Goal: Task Accomplishment & Management: Use online tool/utility

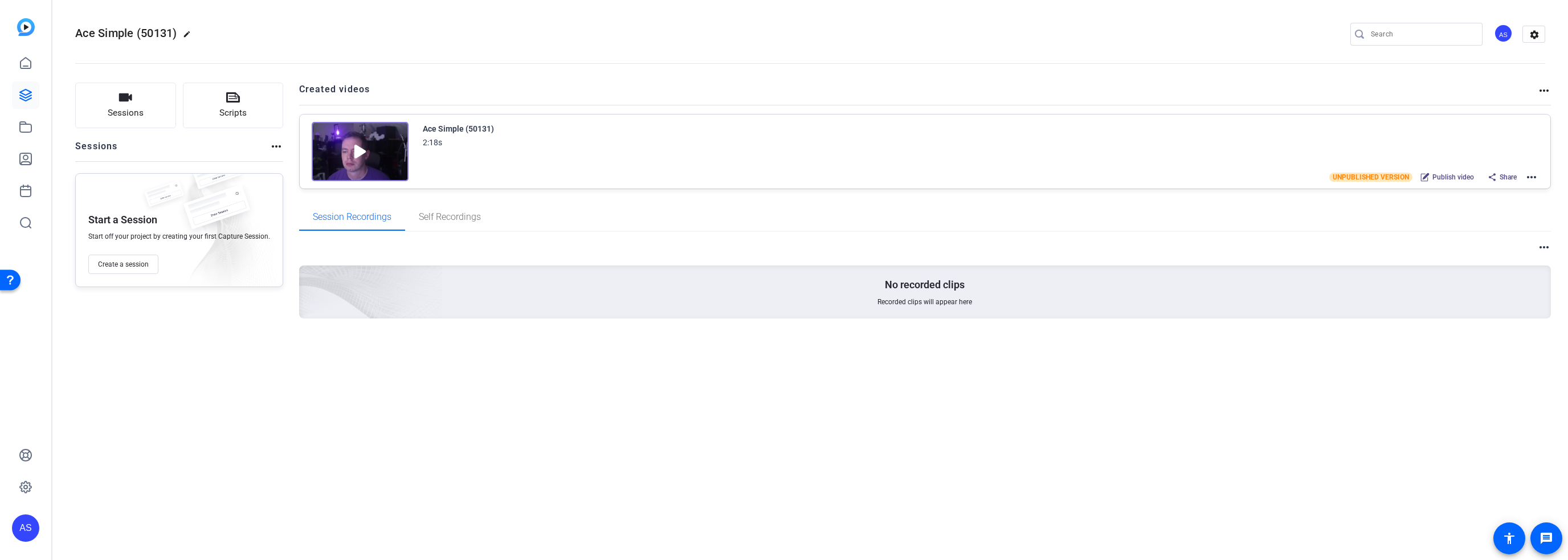
click at [25, 529] on div "AS" at bounding box center [26, 528] width 27 height 27
click at [154, 514] on mat-icon "logout" at bounding box center [151, 511] width 14 height 14
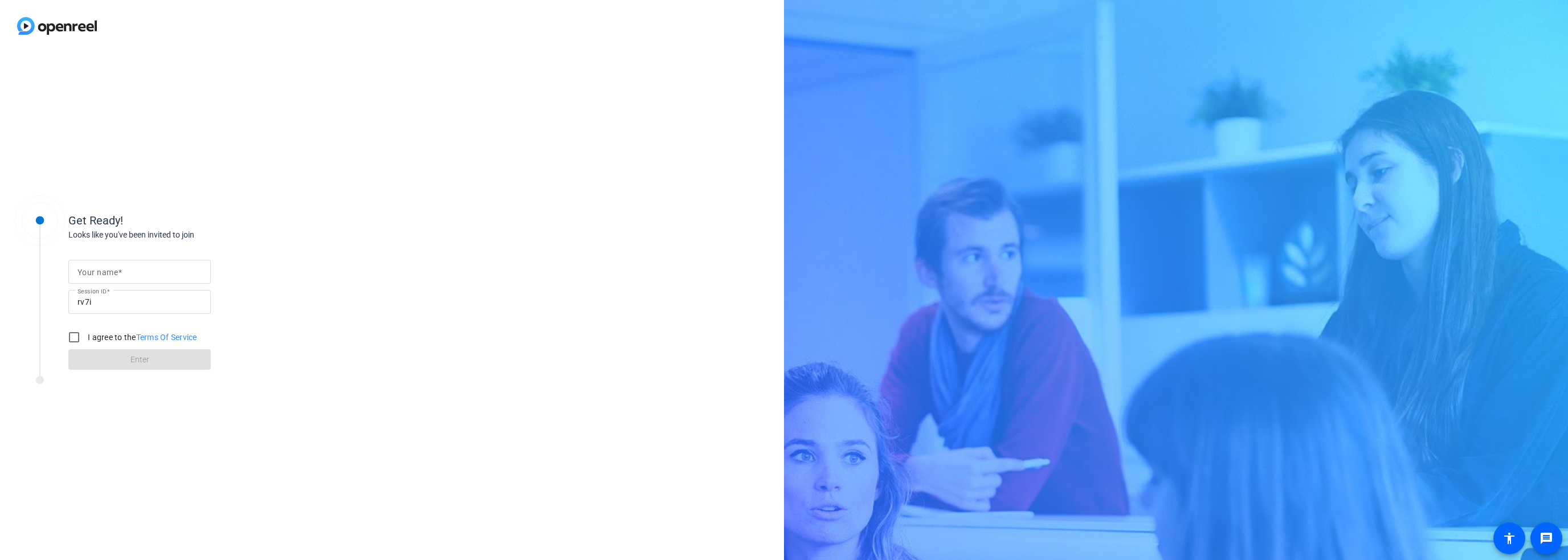
click at [134, 271] on input "Your name" at bounding box center [139, 272] width 124 height 14
type input "Arthur"
drag, startPoint x: 71, startPoint y: 334, endPoint x: 95, endPoint y: 351, distance: 29.4
click at [71, 334] on input "I agree to the Terms Of Service" at bounding box center [74, 337] width 23 height 23
checkbox input "true"
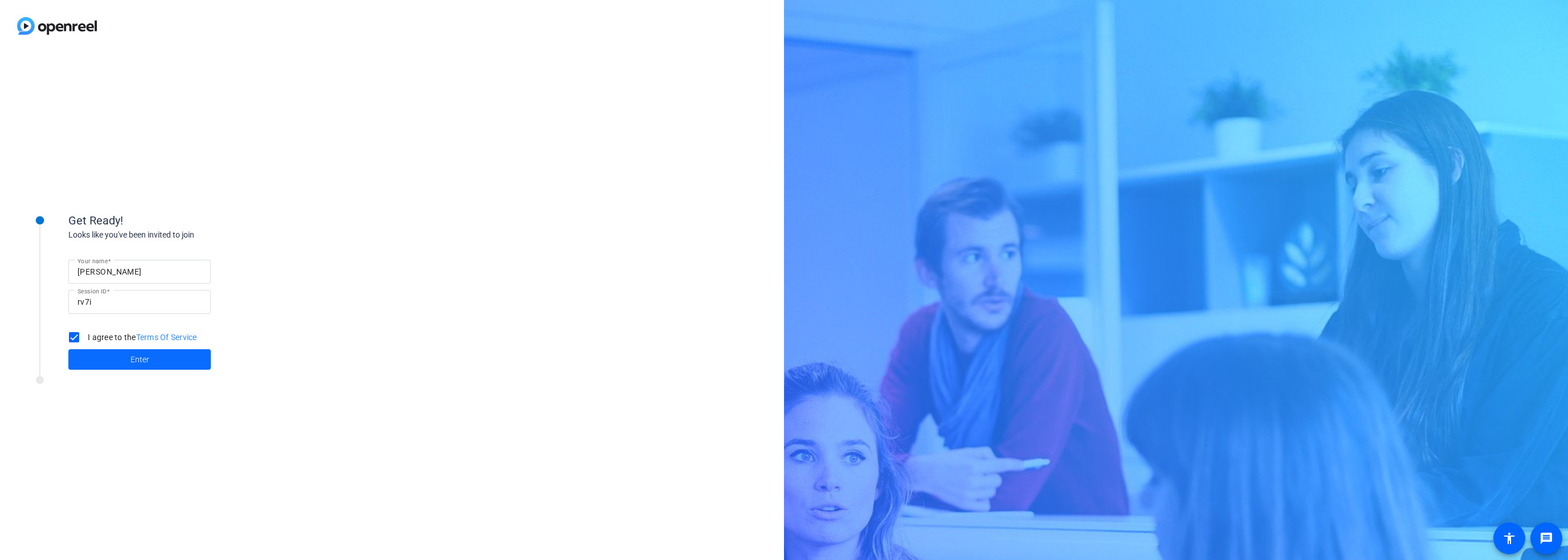
click at [97, 351] on span at bounding box center [139, 360] width 142 height 27
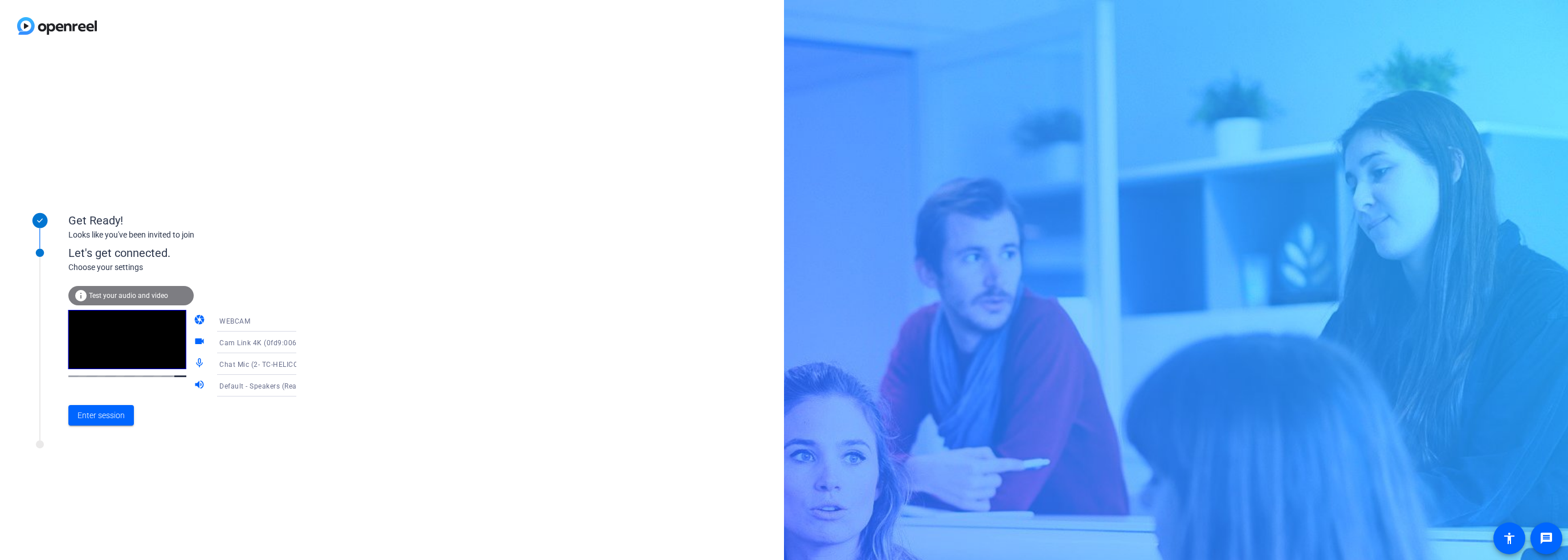
click at [254, 385] on span "Default - Speakers (Realtek(R) Audio)" at bounding box center [281, 385] width 123 height 9
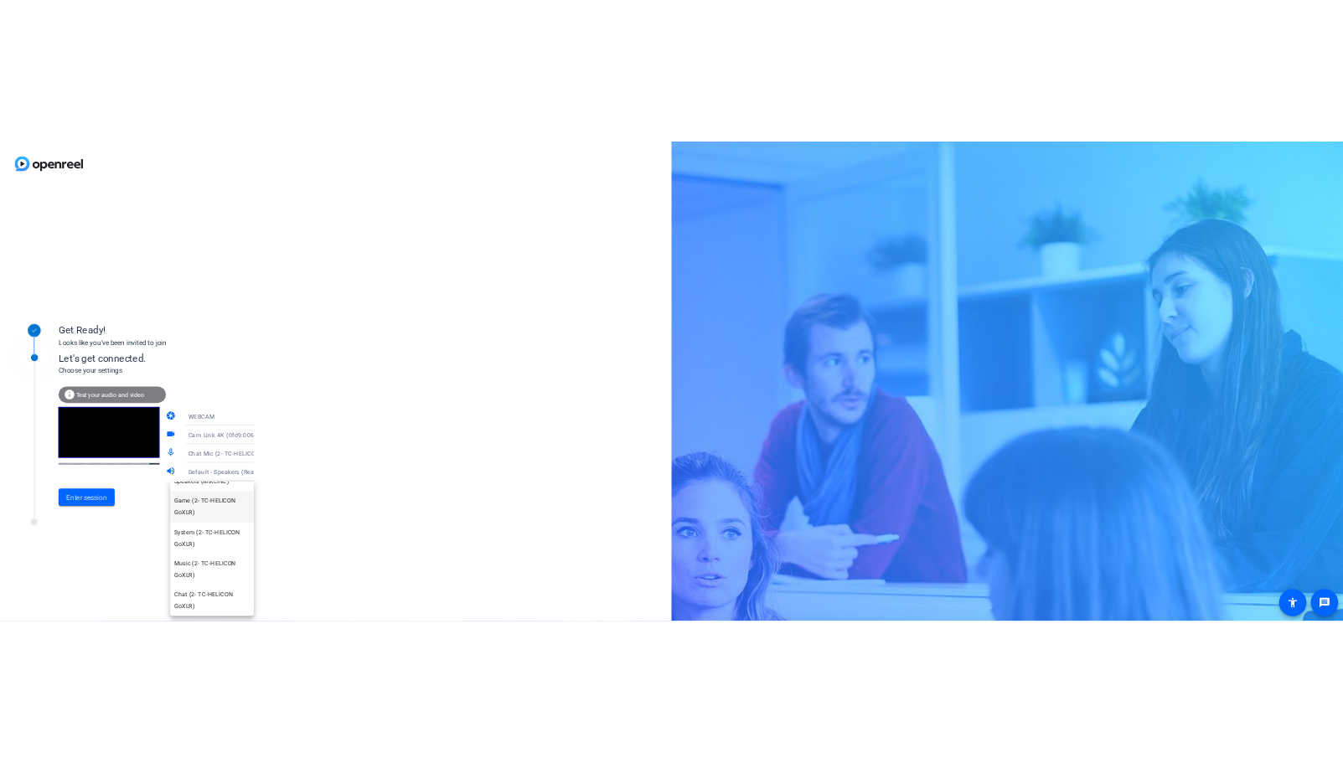
scroll to position [251, 0]
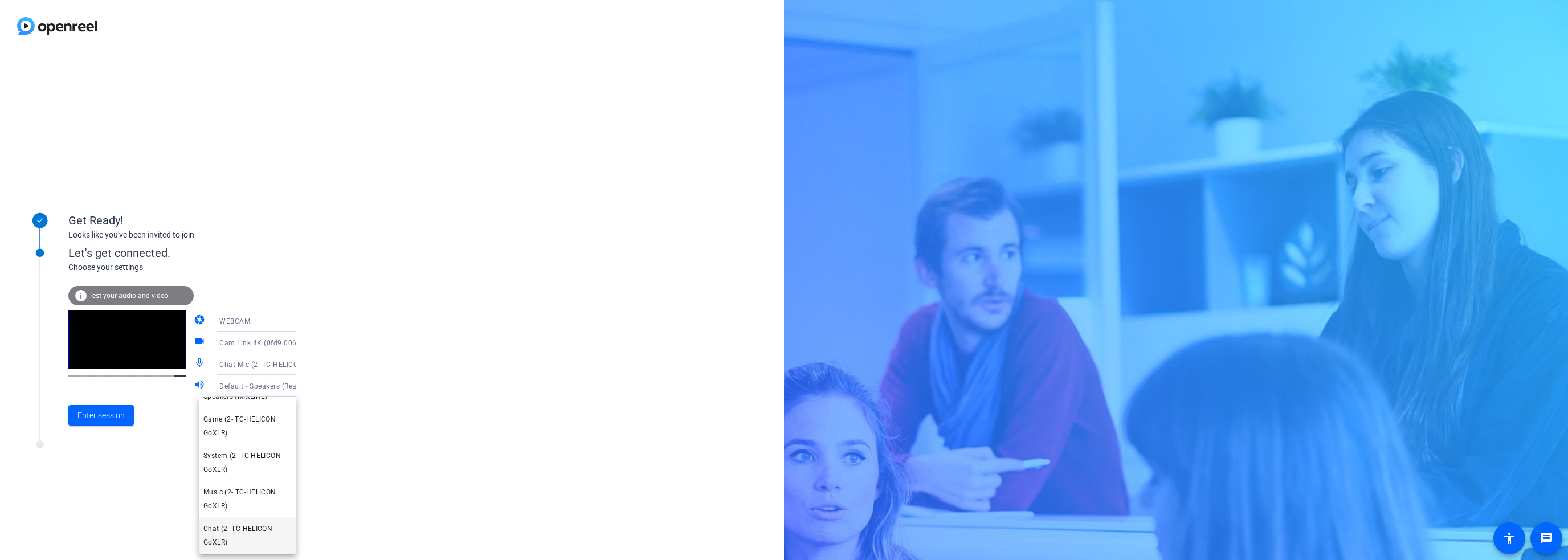
click at [243, 527] on span "Chat (2- TC-HELICON GoXLR)" at bounding box center [248, 536] width 88 height 27
click at [94, 419] on span "Enter session" at bounding box center [101, 415] width 48 height 12
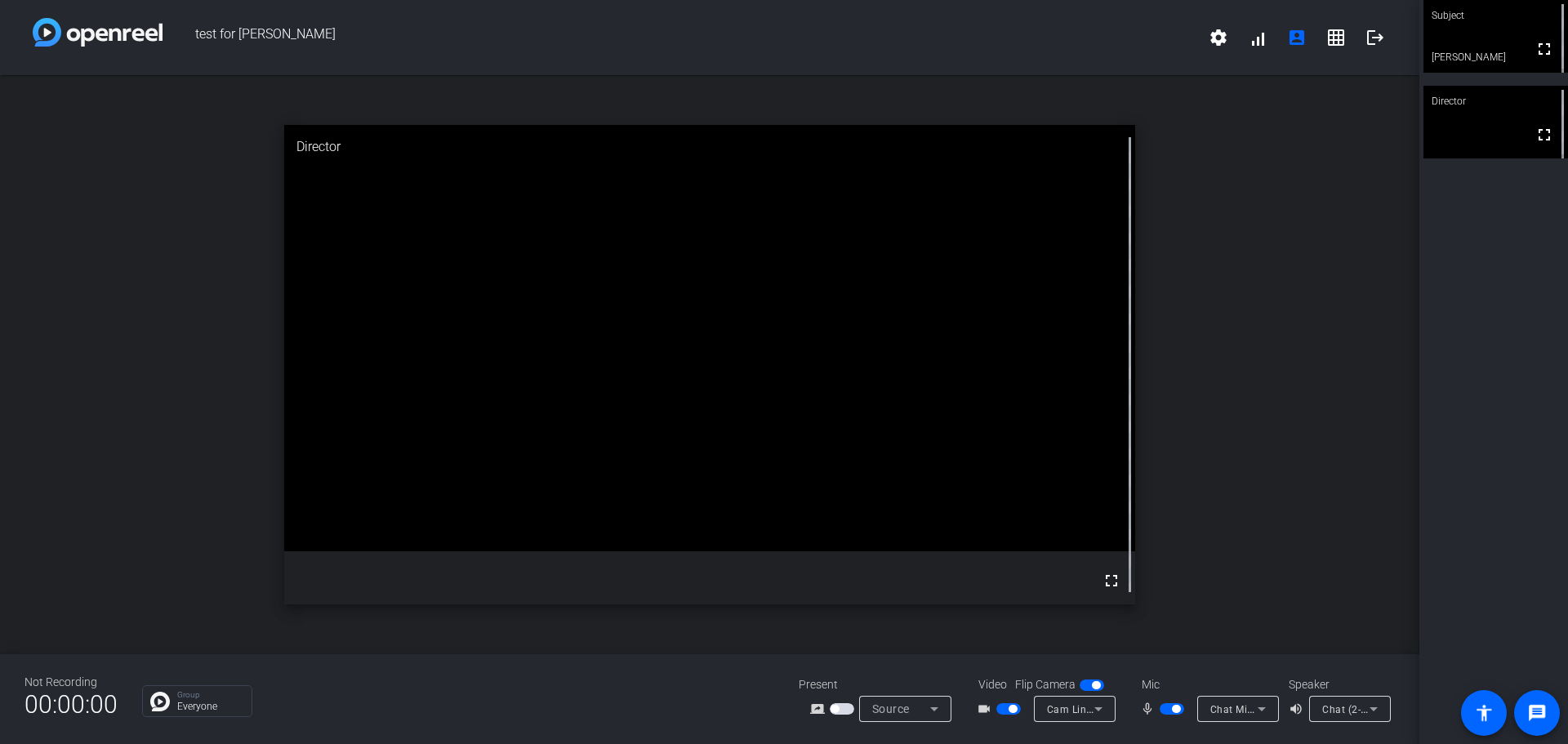
click at [886, 707] on span "Source" at bounding box center [891, 709] width 38 height 13
click at [778, 714] on div at bounding box center [784, 372] width 1568 height 744
click at [847, 712] on span "button" at bounding box center [841, 709] width 24 height 12
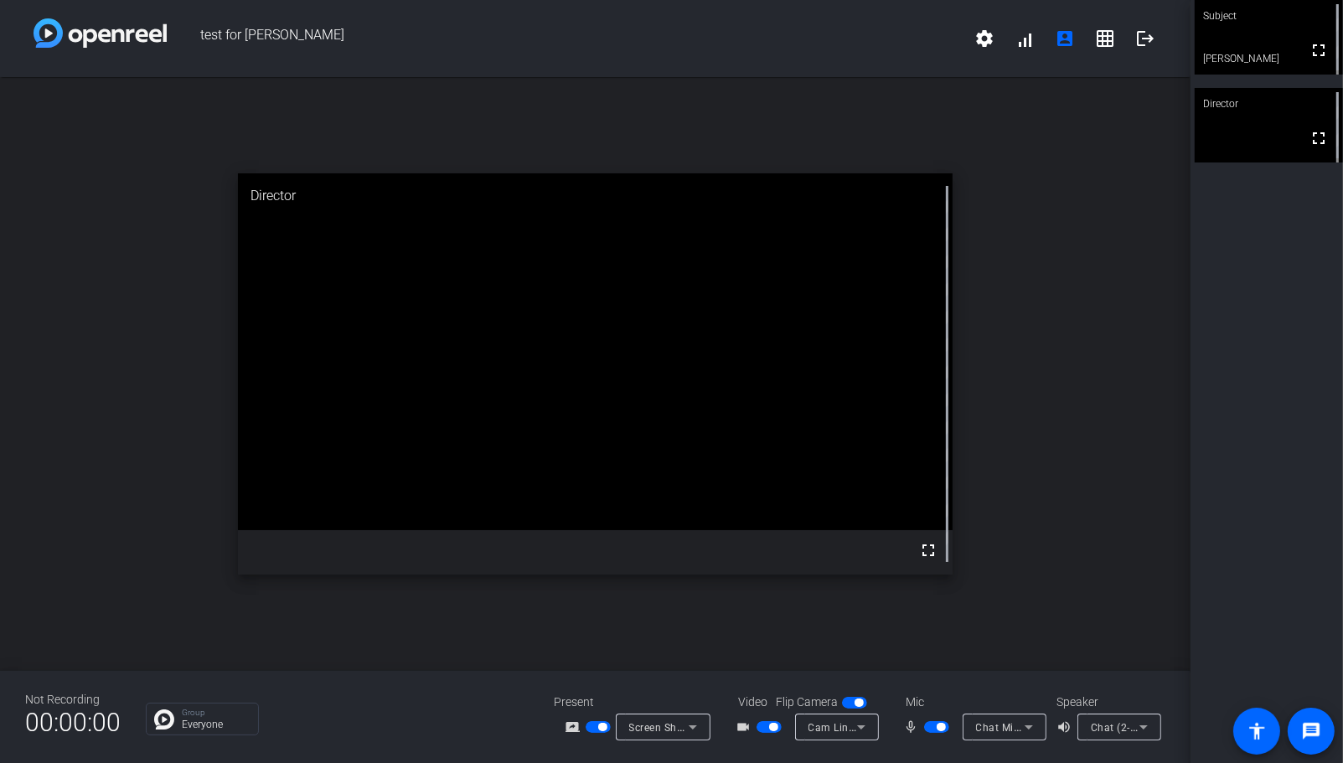
click at [147, 411] on div "open_in_new Director fullscreen" at bounding box center [595, 374] width 1191 height 594
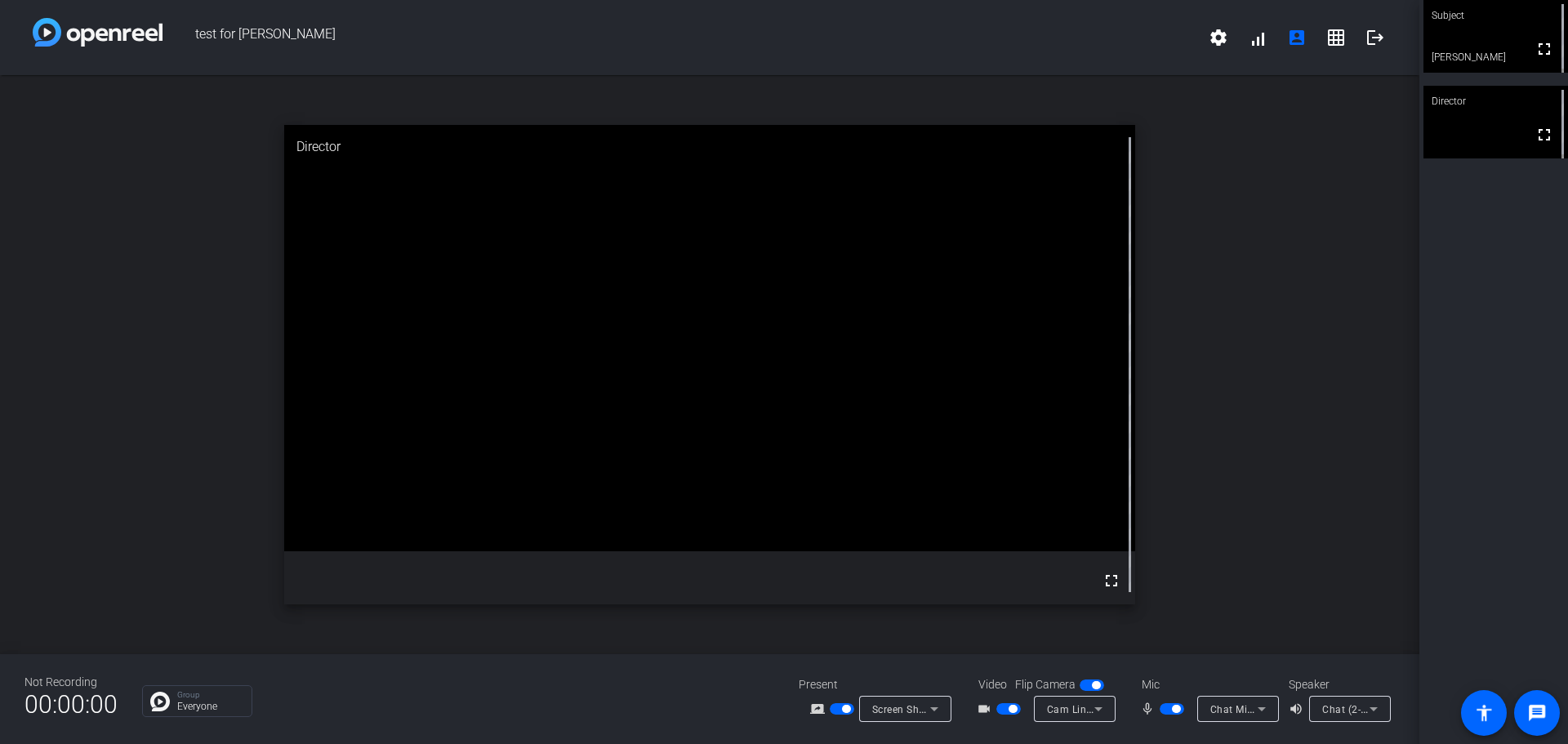
click at [848, 707] on span "button" at bounding box center [846, 709] width 8 height 8
click at [844, 710] on span "button" at bounding box center [841, 709] width 24 height 12
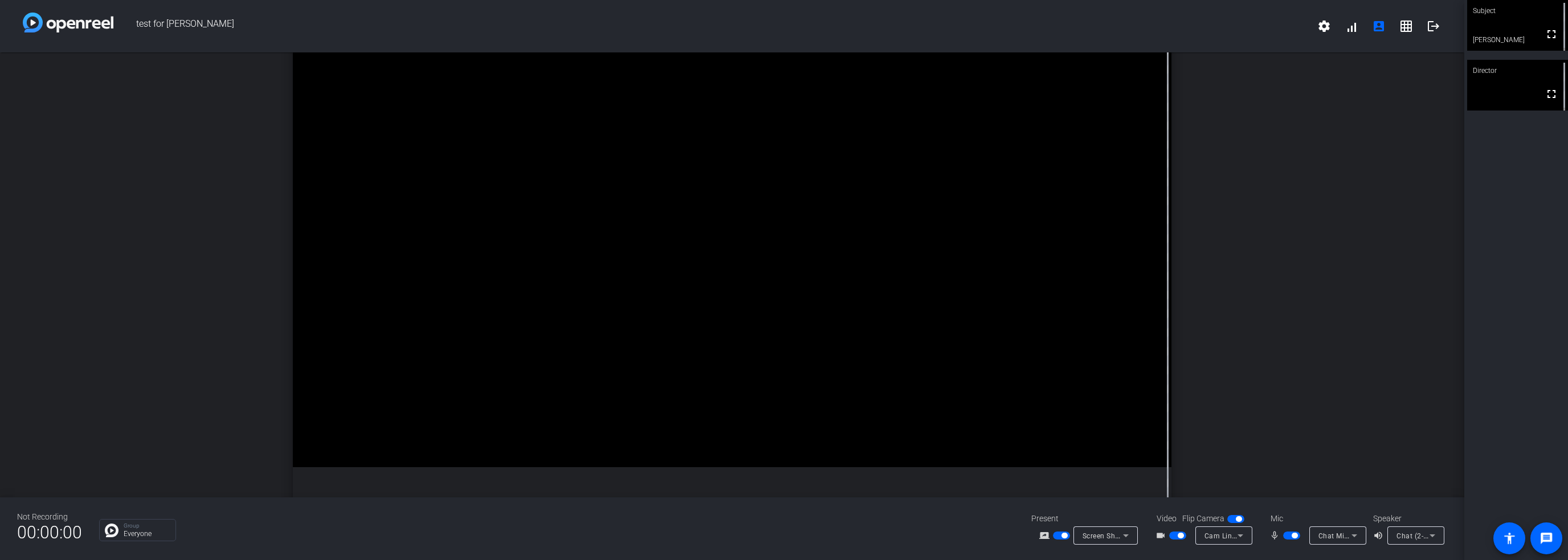
click at [1062, 535] on span "button" at bounding box center [1064, 535] width 5 height 5
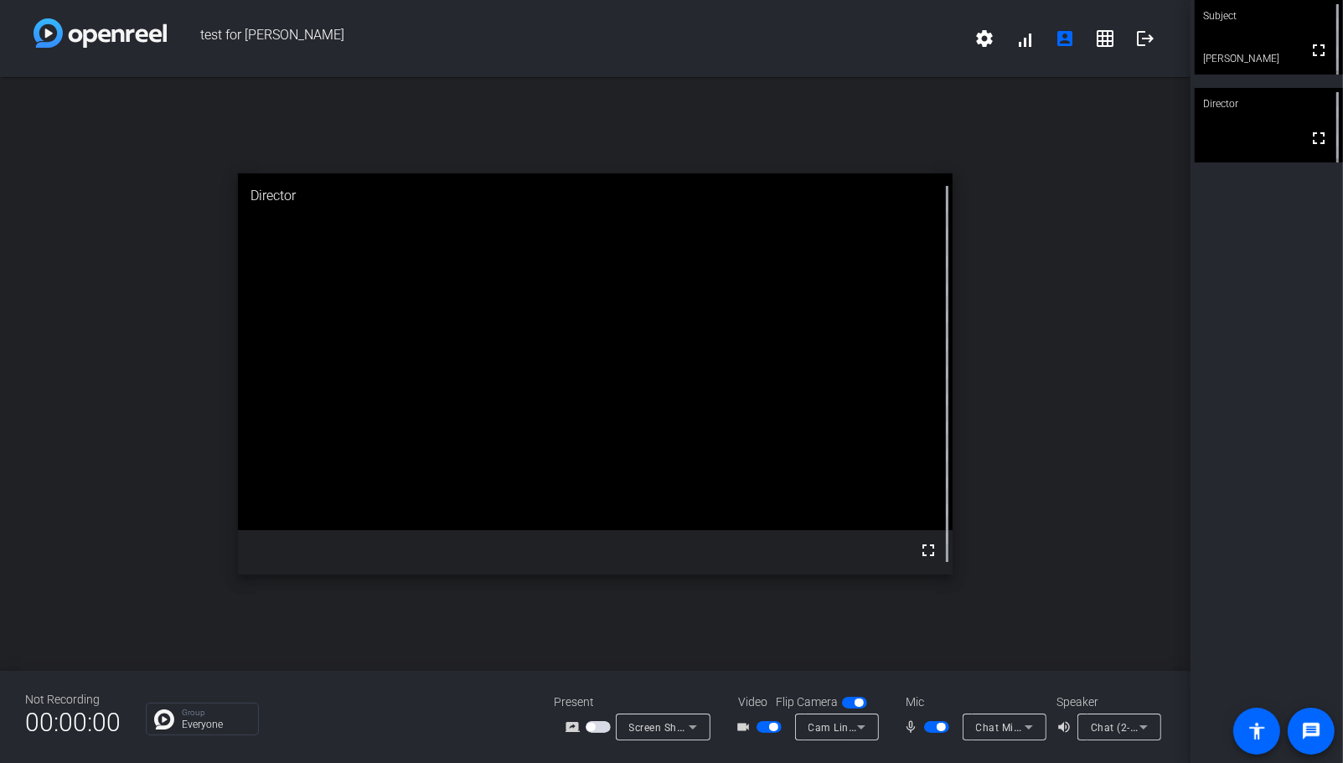
click at [144, 551] on div "open_in_new Director fullscreen" at bounding box center [595, 374] width 1191 height 594
click at [1027, 398] on div "open_in_new Director fullscreen" at bounding box center [595, 374] width 1191 height 594
click at [496, 99] on div "open_in_new Director fullscreen" at bounding box center [595, 374] width 1191 height 594
click at [473, 118] on div "open_in_new Director fullscreen" at bounding box center [595, 374] width 1191 height 594
